Goal: Transaction & Acquisition: Purchase product/service

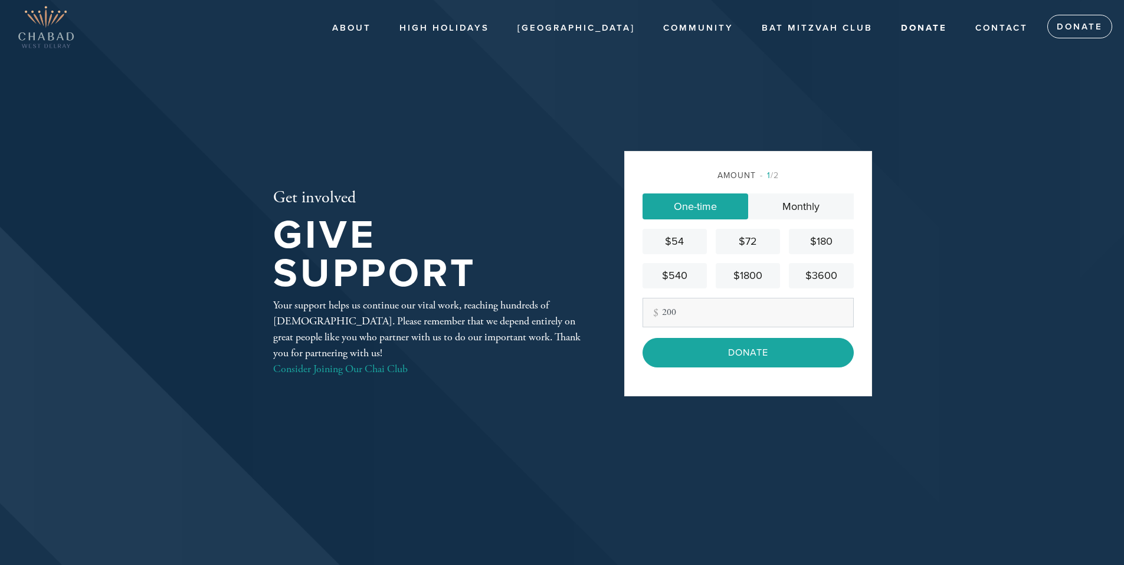
type input "200"
drag, startPoint x: 939, startPoint y: 228, endPoint x: 942, endPoint y: 236, distance: 8.8
click at [944, 229] on header "About High Holidays JEMS Hebrew School General Information Enroll Community Cof…" at bounding box center [562, 282] width 1124 height 565
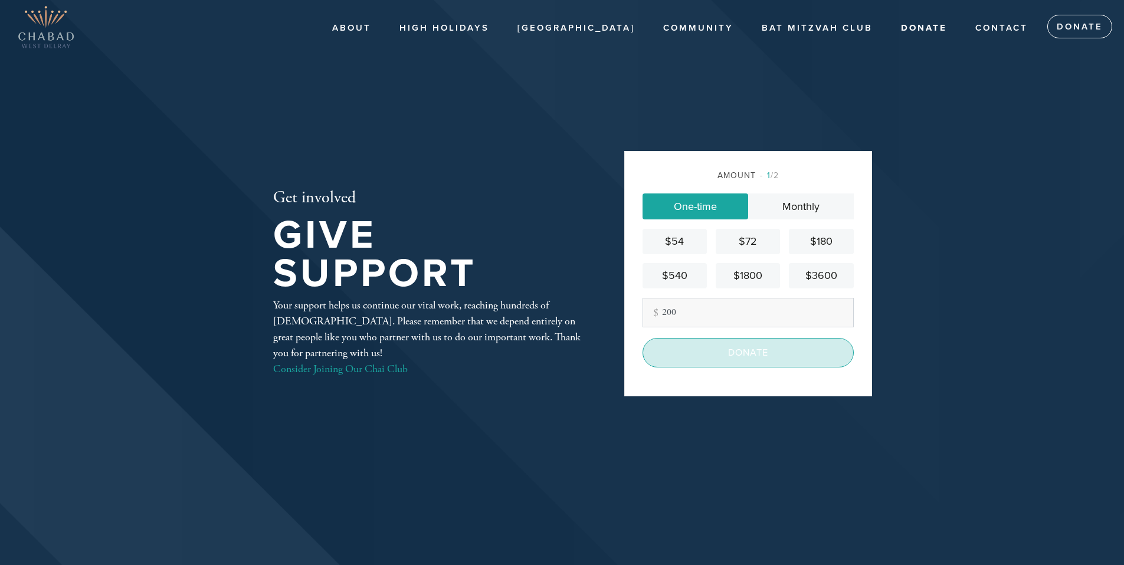
click at [808, 361] on input "Donate" at bounding box center [747, 352] width 211 height 29
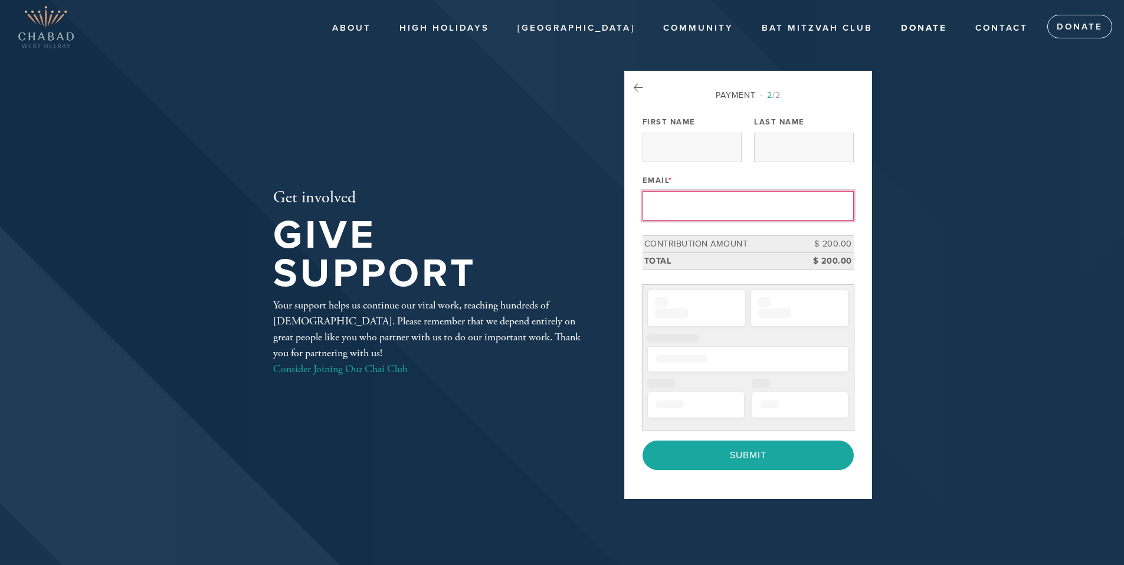
click at [697, 206] on input "Email *" at bounding box center [747, 205] width 211 height 29
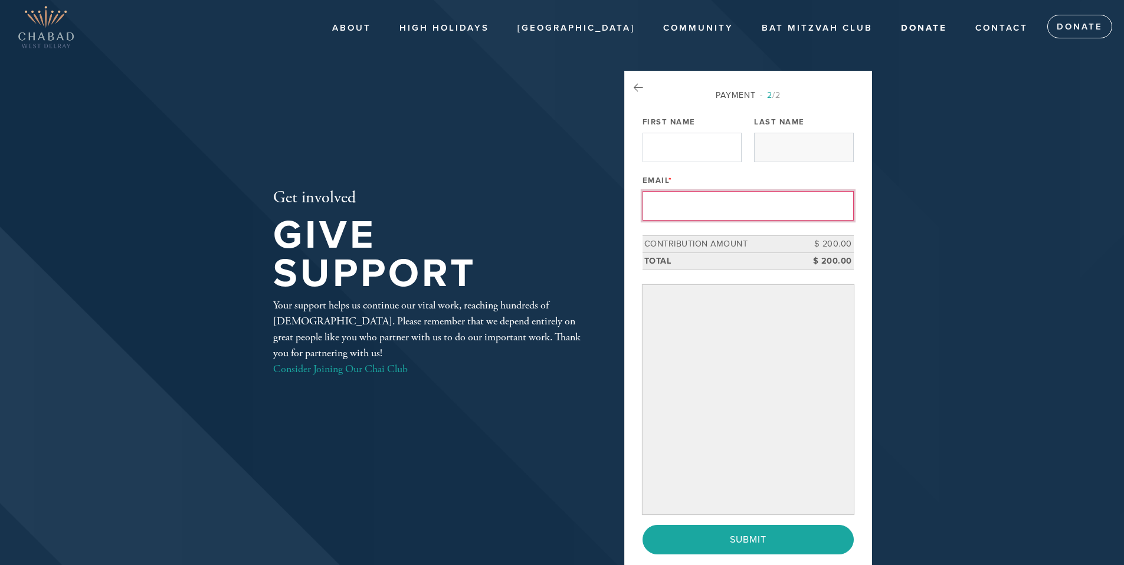
click at [677, 142] on input "First Name" at bounding box center [691, 147] width 99 height 29
click at [681, 159] on input "First Name" at bounding box center [691, 147] width 99 height 29
click at [682, 153] on input "First Name" at bounding box center [691, 147] width 99 height 29
type input "[EMAIL_ADDRESS][DOMAIN_NAME]"
type input "[PERSON_NAME]"
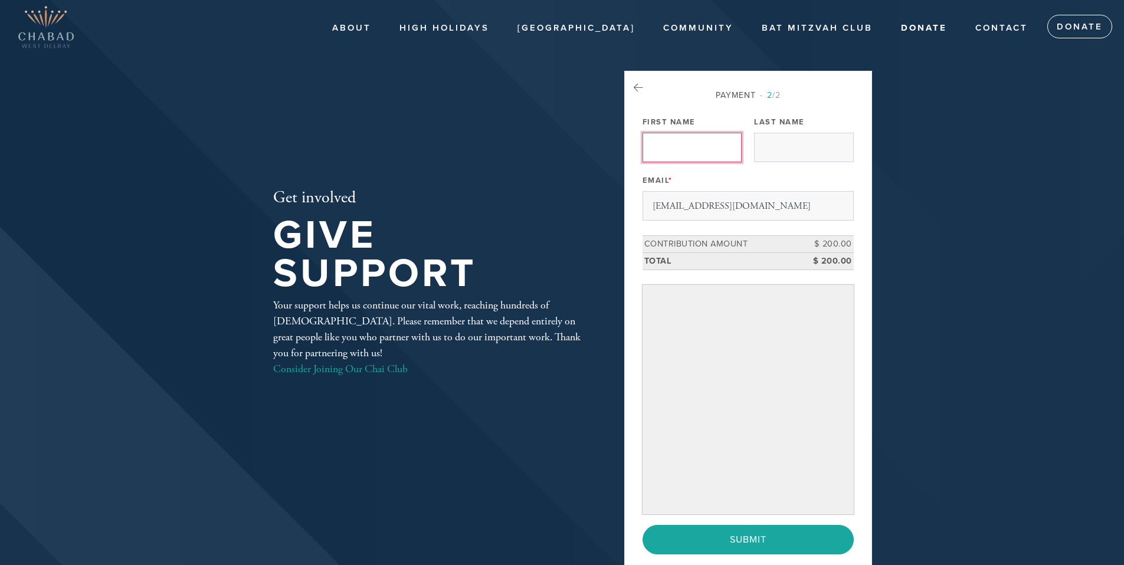
type input "[PERSON_NAME]"
click at [549, 123] on div "Get involved Give Support Your support helps us continue our vital work, reachi…" at bounding box center [430, 283] width 372 height 424
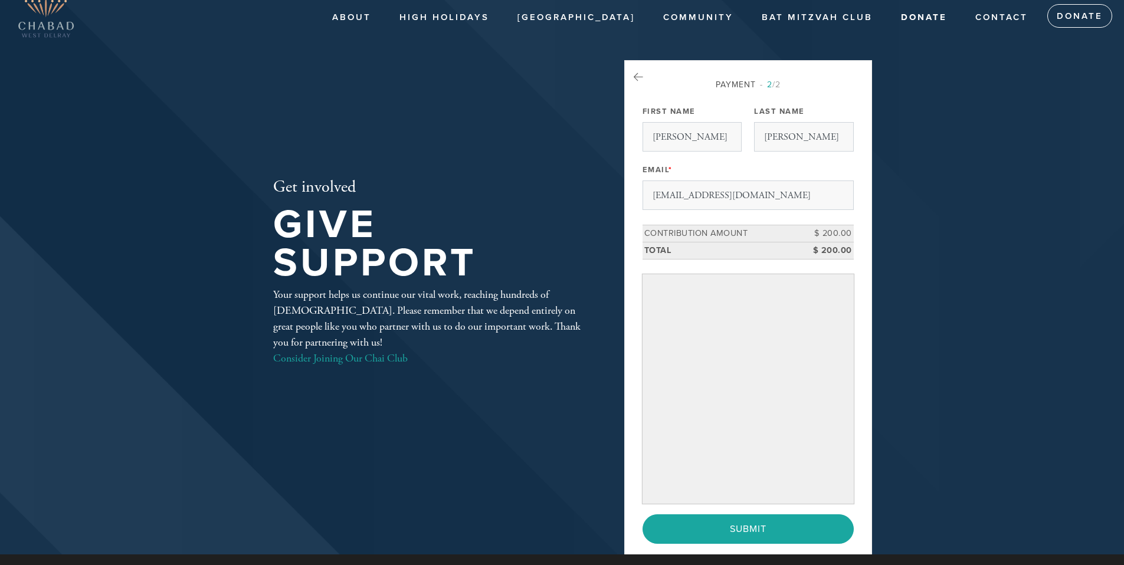
scroll to position [12, 0]
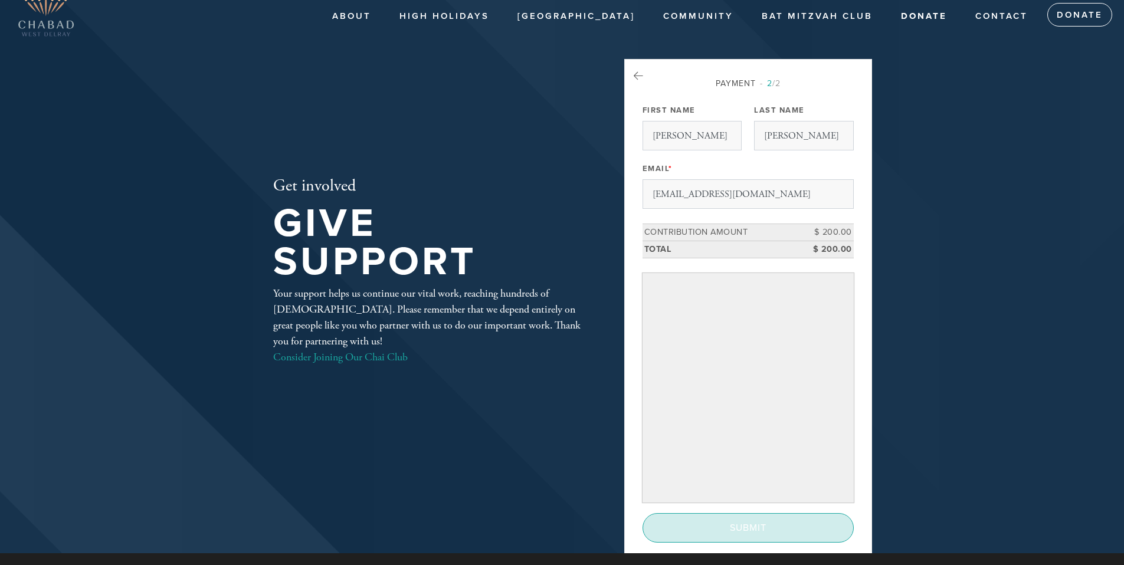
click at [713, 540] on input "Submit" at bounding box center [747, 527] width 211 height 29
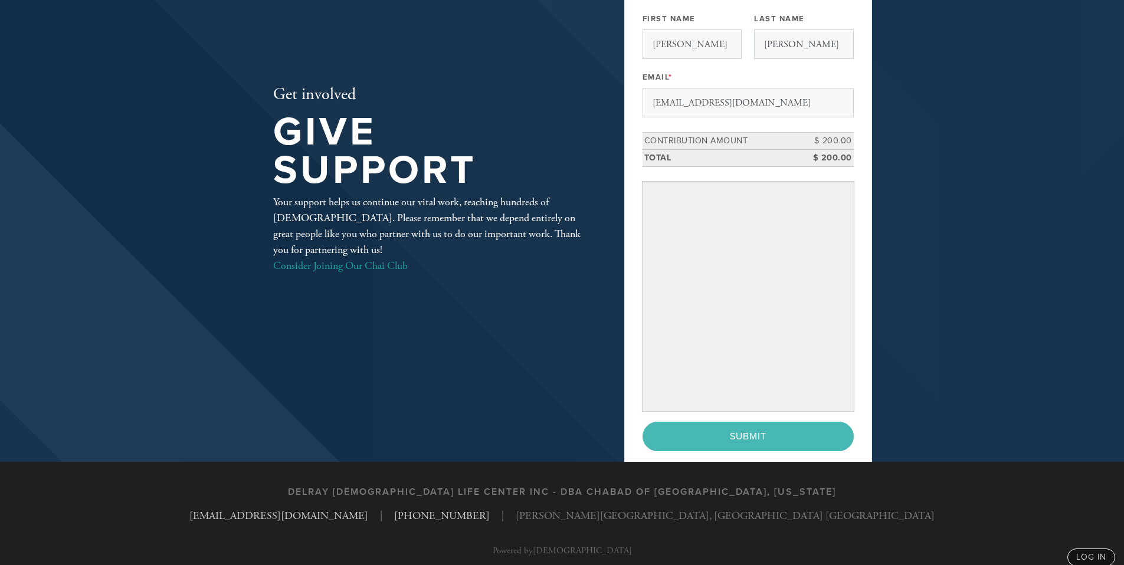
scroll to position [118, 0]
